Goal: Task Accomplishment & Management: Use online tool/utility

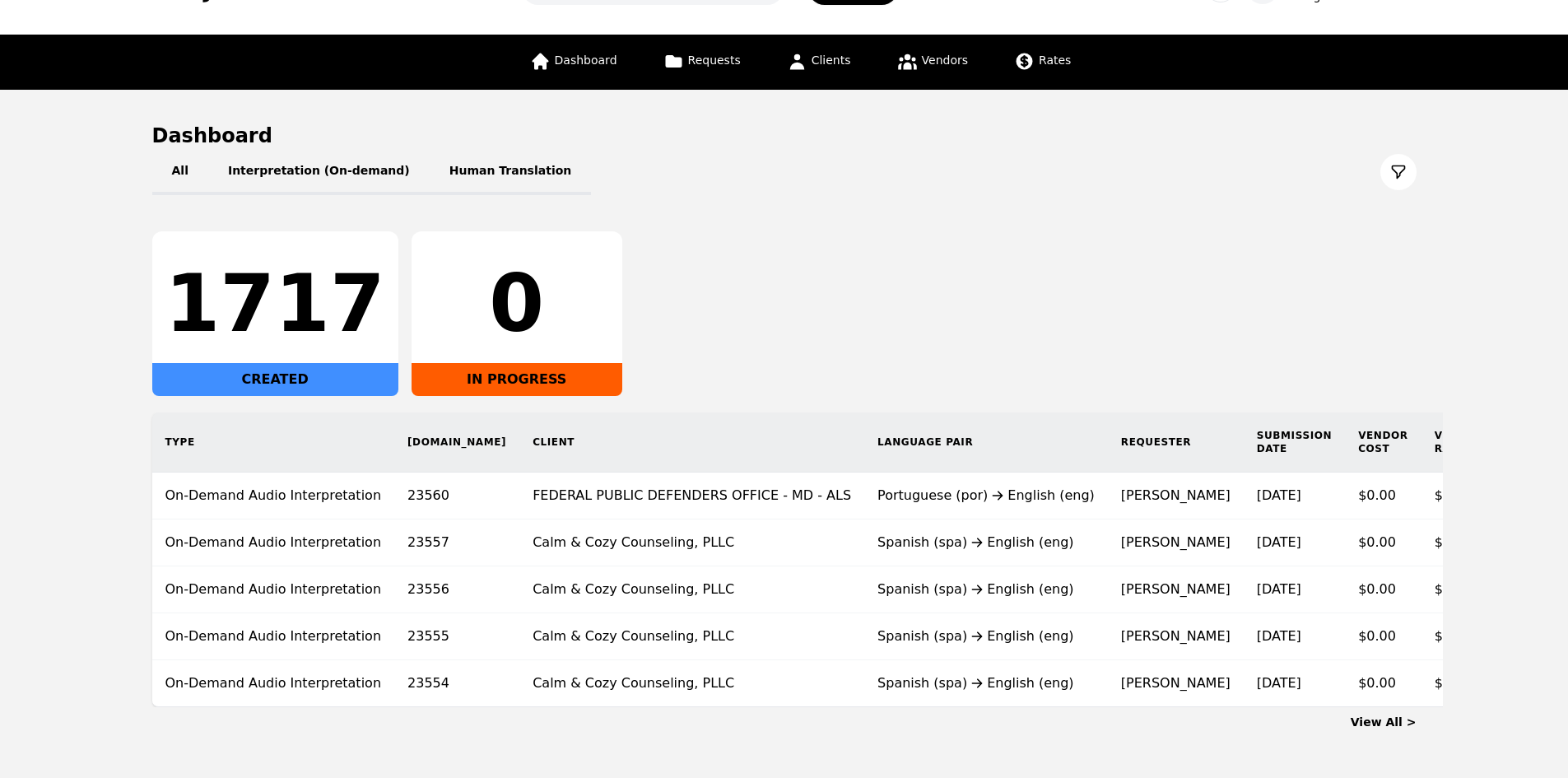
scroll to position [133, 0]
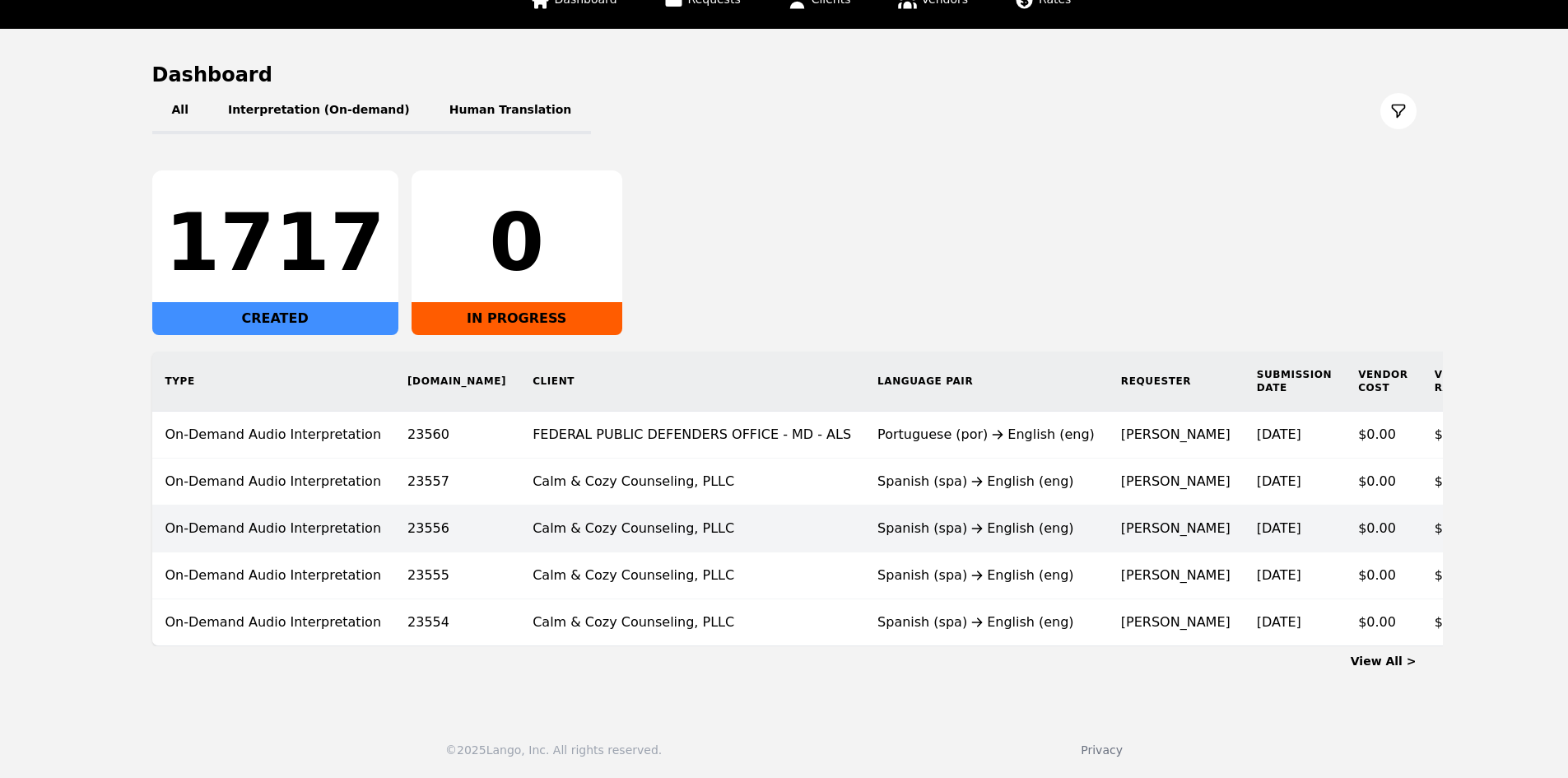
click at [717, 517] on td "Calm & Cozy Counseling, PLLC" at bounding box center [692, 529] width 345 height 47
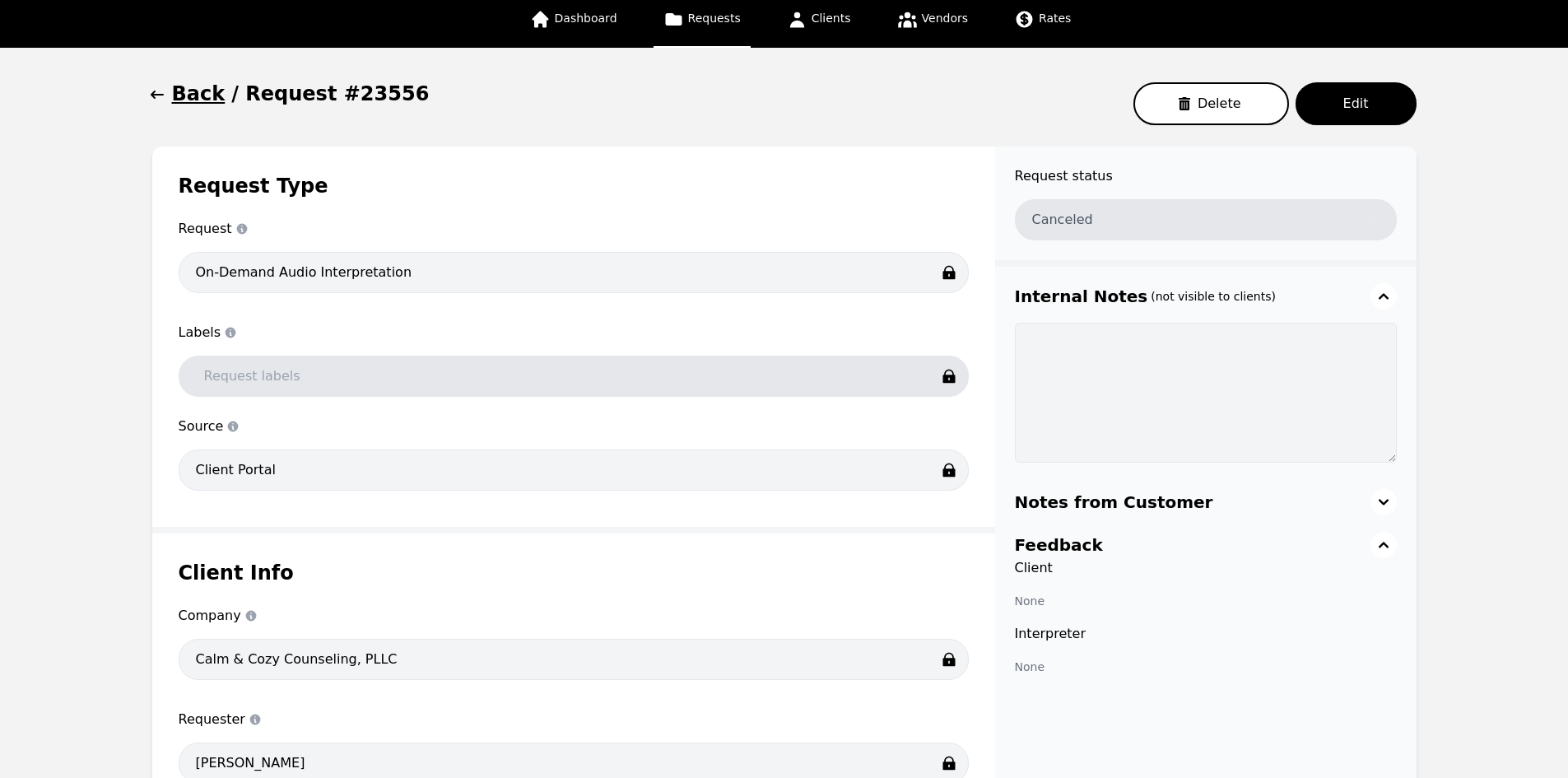
scroll to position [247, 0]
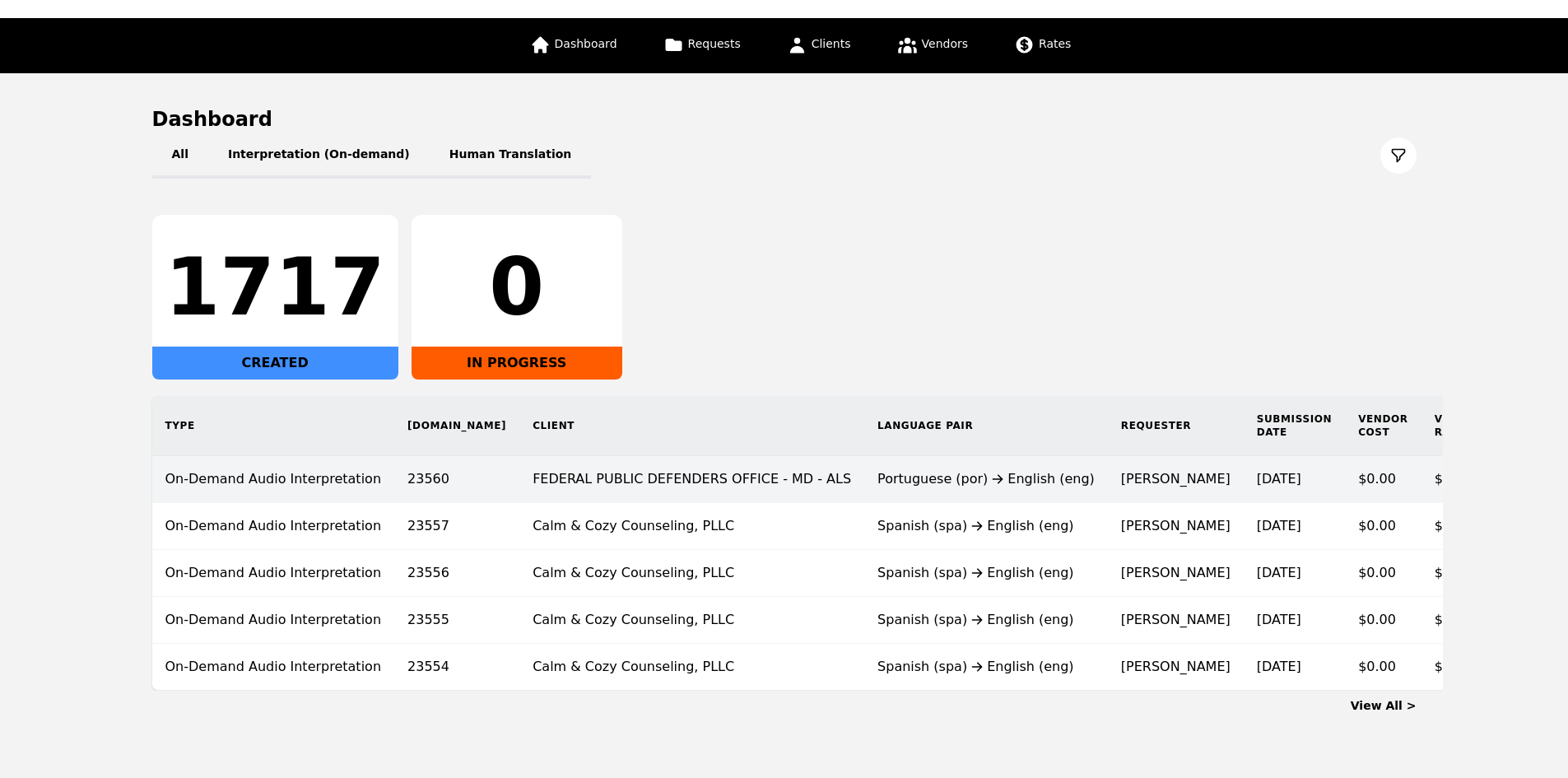
scroll to position [50, 0]
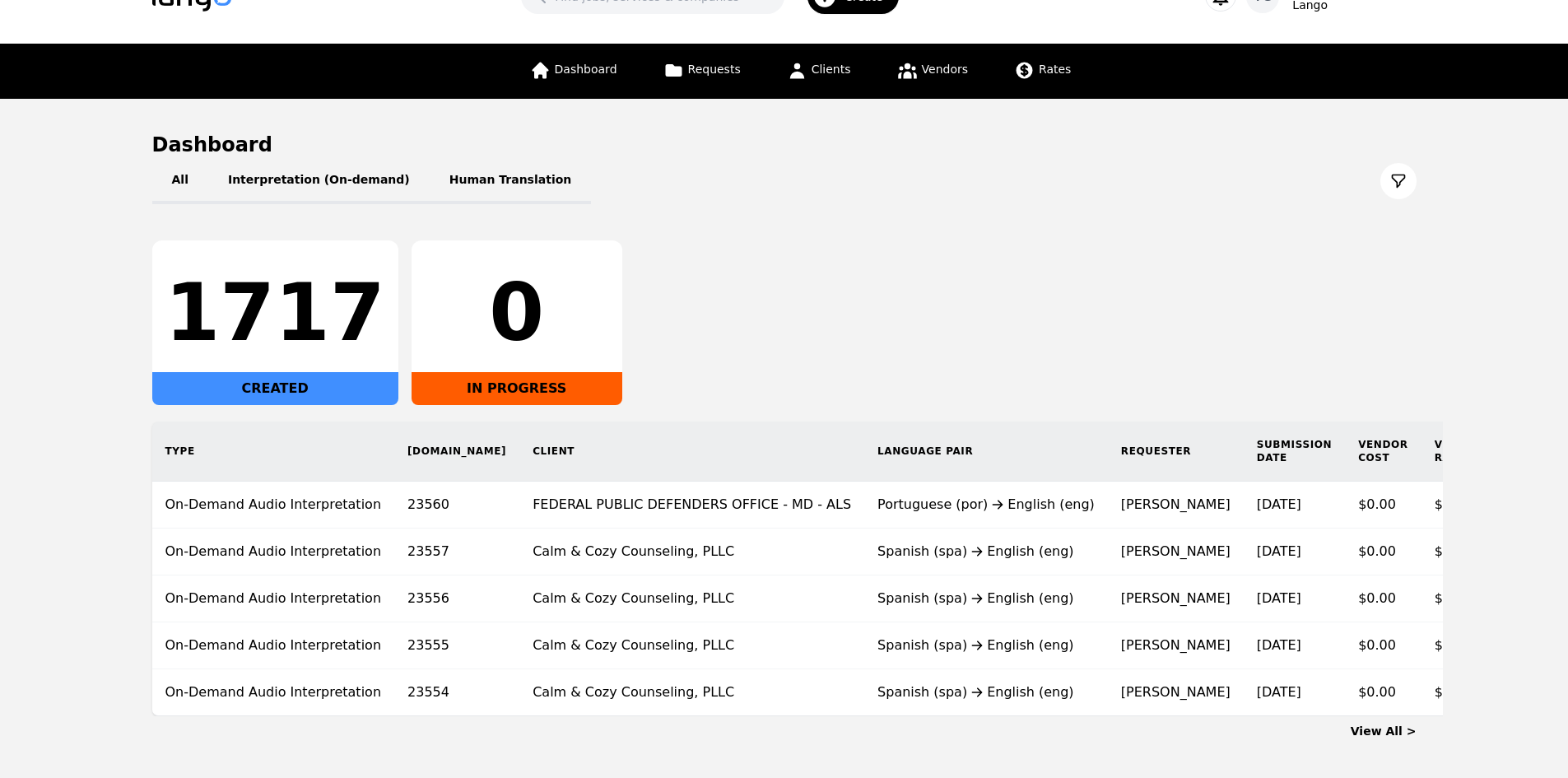
click at [41, 411] on main "Dashboard All Interpretation (On-demand) Human Translation 1717 CREATED 0 IN PR…" at bounding box center [784, 436] width 1568 height 674
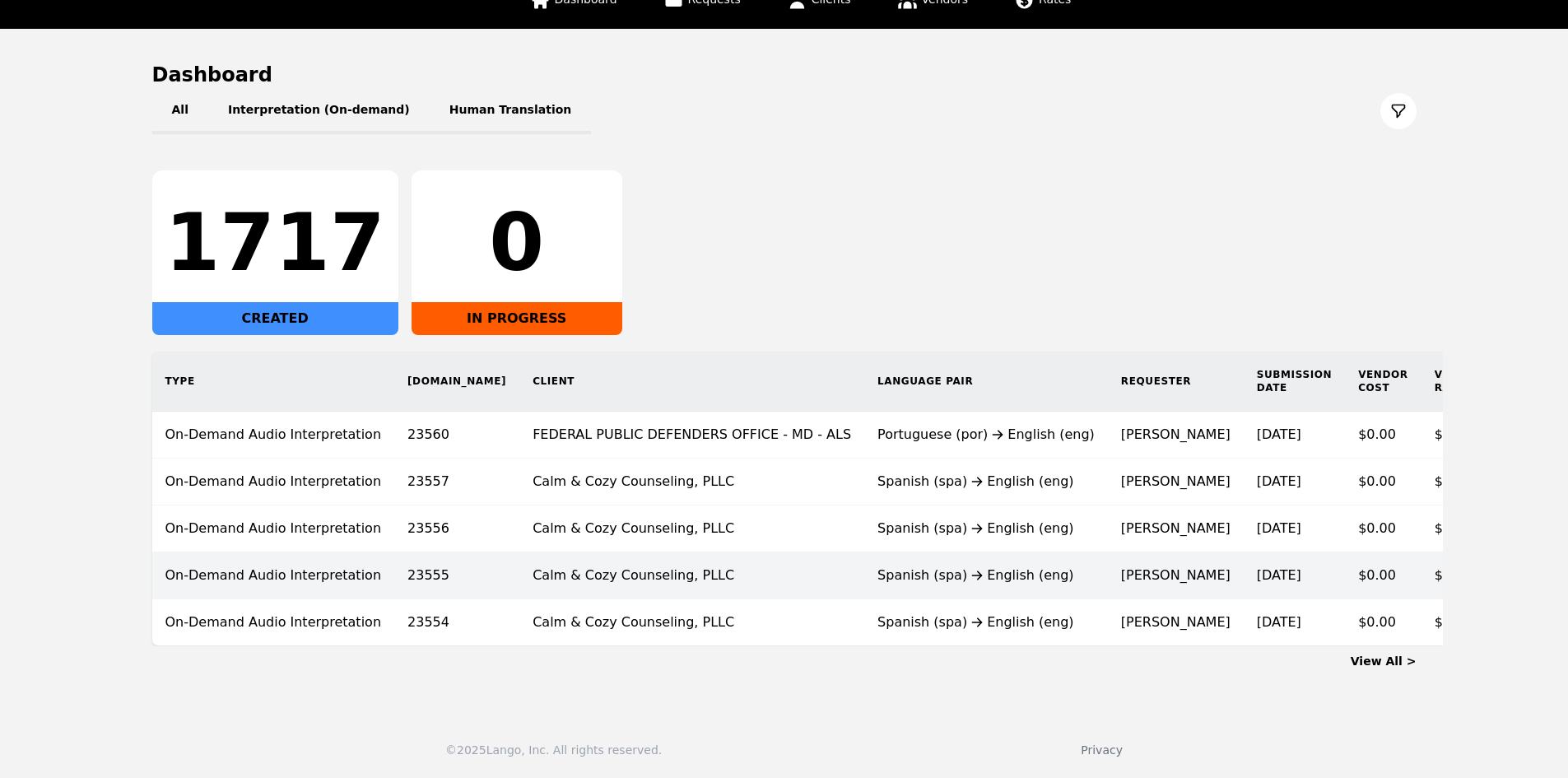
scroll to position [133, 0]
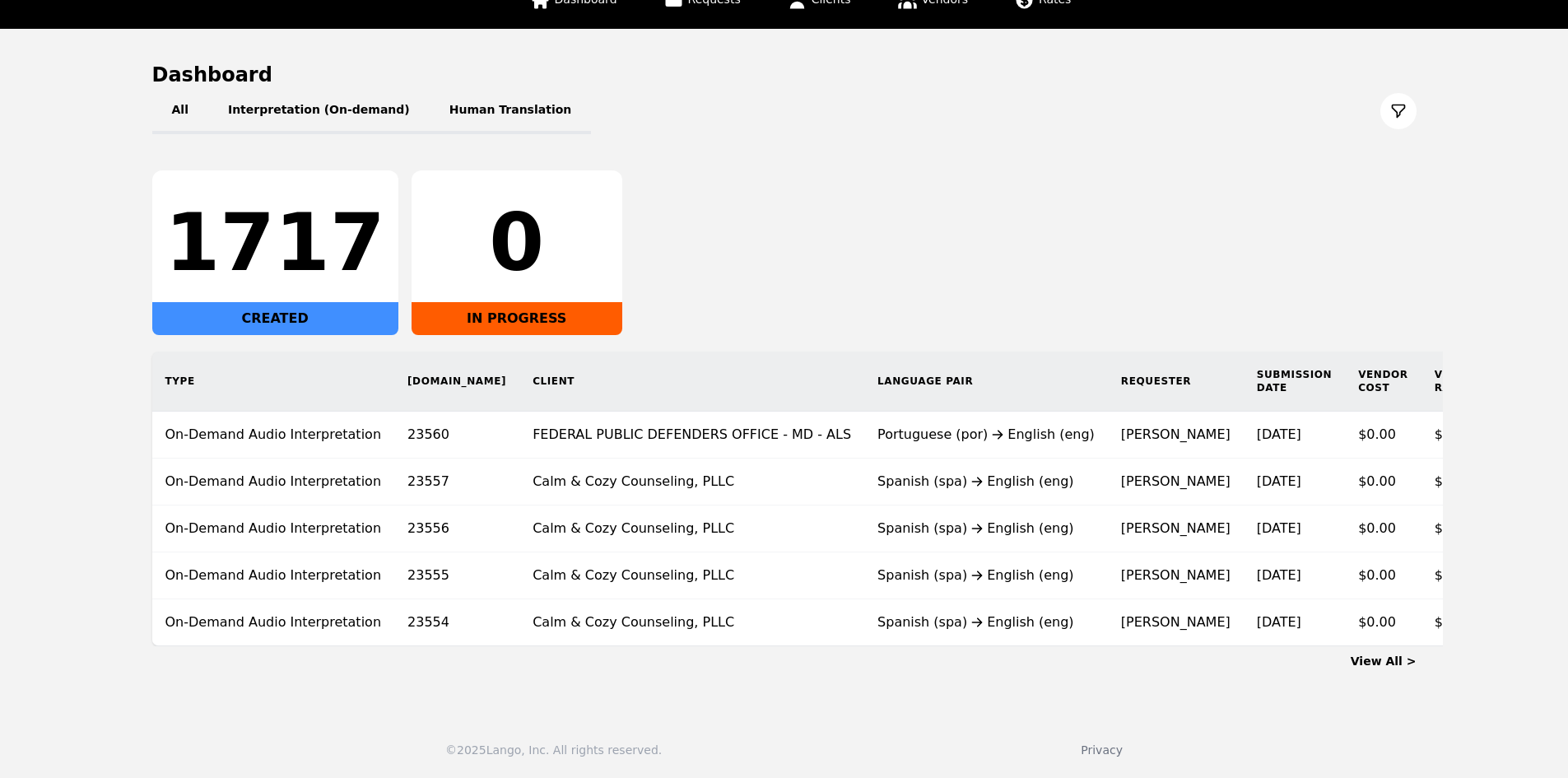
drag, startPoint x: 83, startPoint y: 572, endPoint x: 70, endPoint y: 573, distance: 13.0
click at [70, 573] on main "Dashboard All Interpretation (On-demand) Human Translation 1717 CREATED 0 IN PR…" at bounding box center [784, 366] width 1568 height 674
click at [84, 493] on main "Dashboard All Interpretation (On-demand) Human Translation 1717 CREATED 0 IN PR…" at bounding box center [784, 366] width 1568 height 674
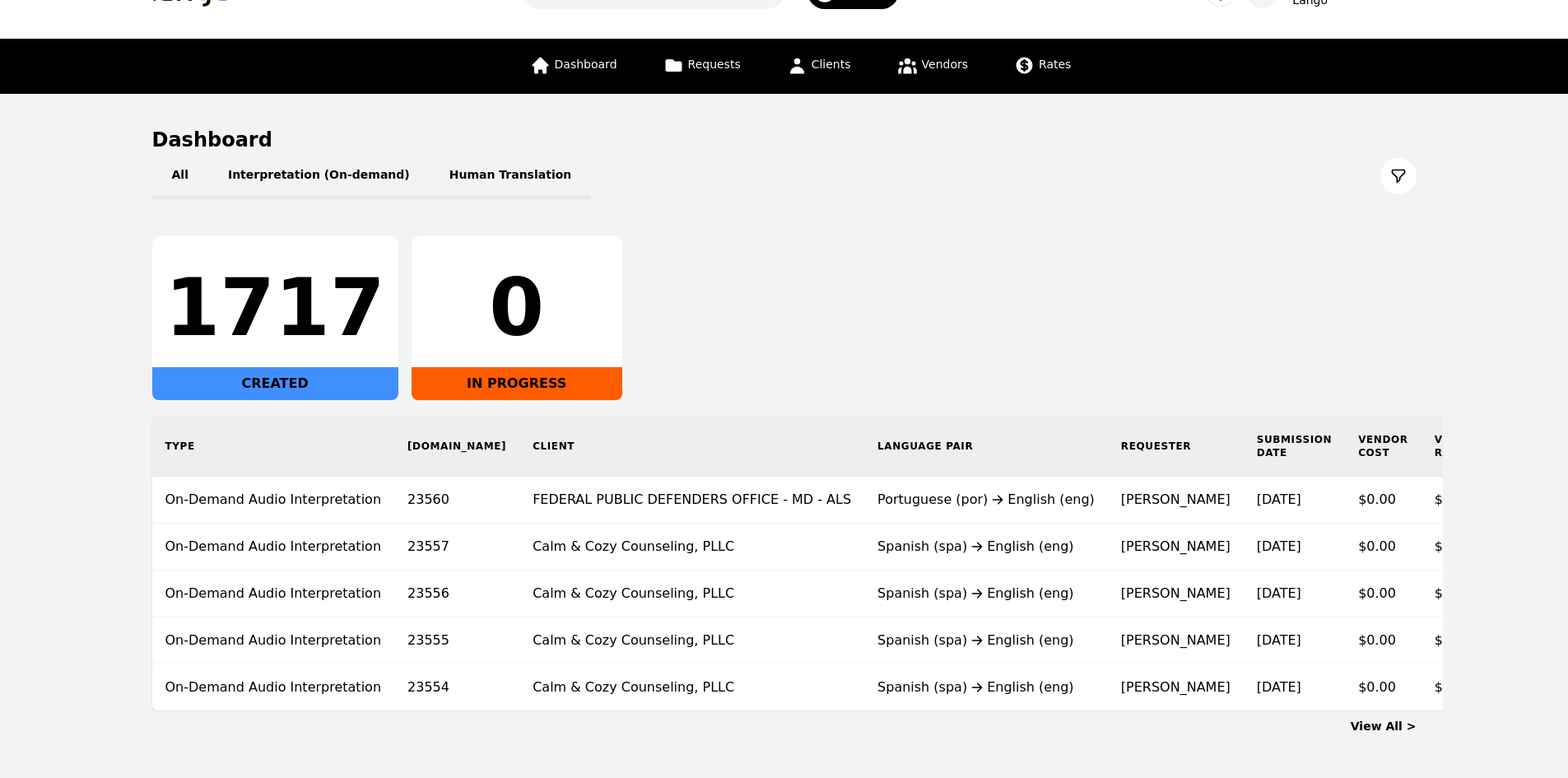
scroll to position [0, 0]
